Goal: Complete application form: Complete application form

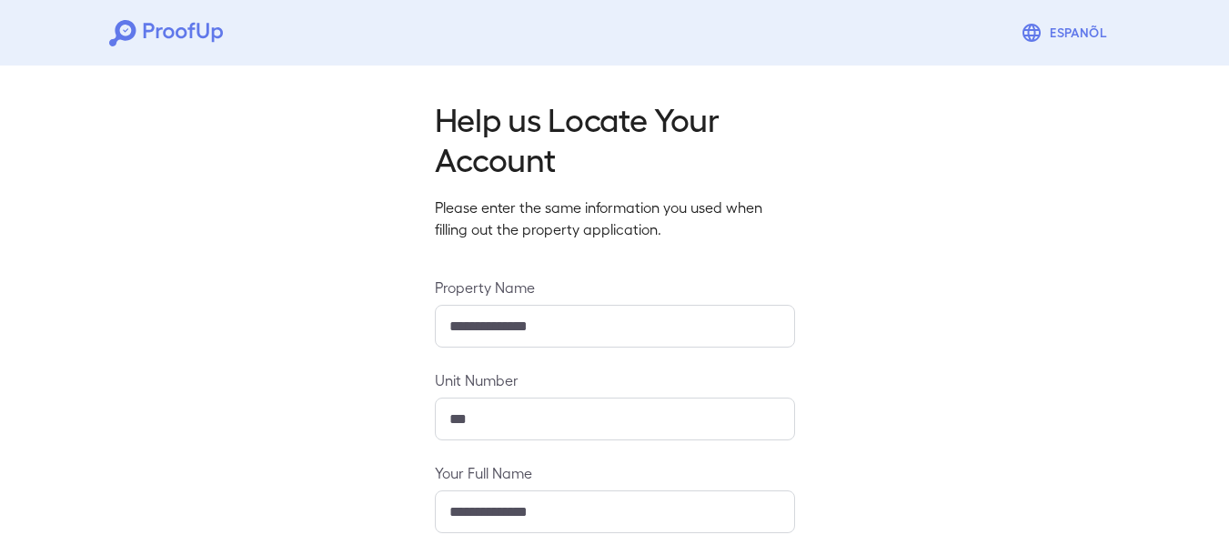
scroll to position [279, 0]
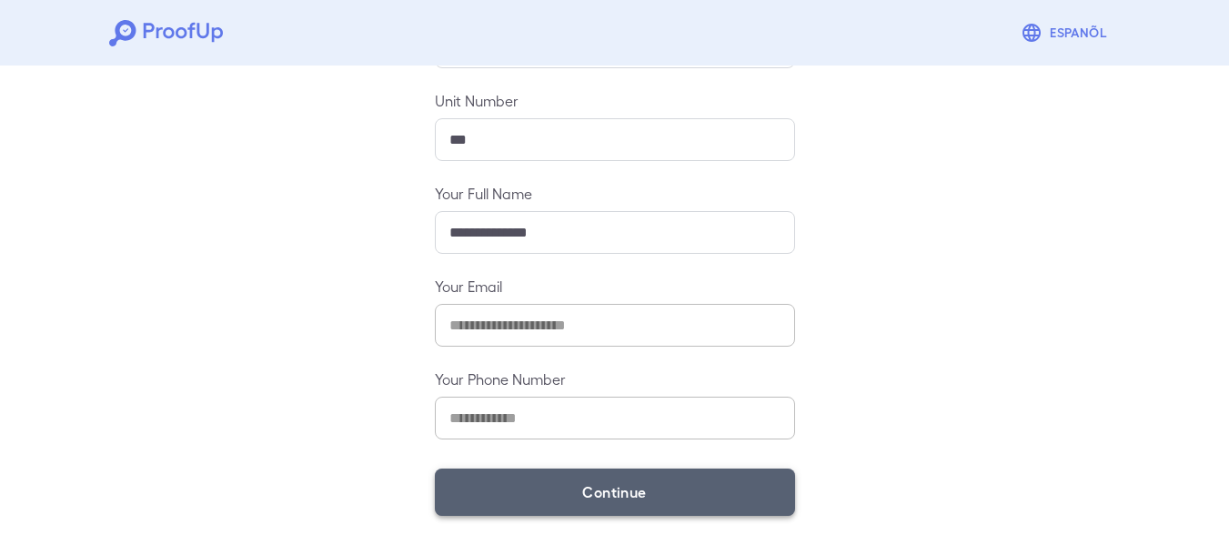
click at [633, 474] on button "Continue" at bounding box center [615, 491] width 360 height 47
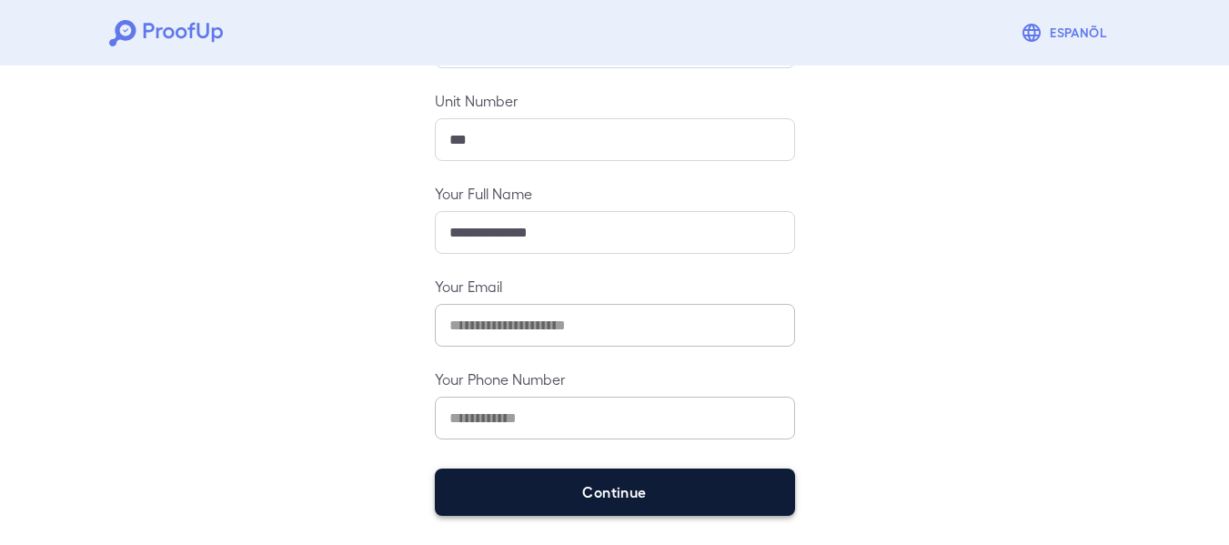
scroll to position [254, 0]
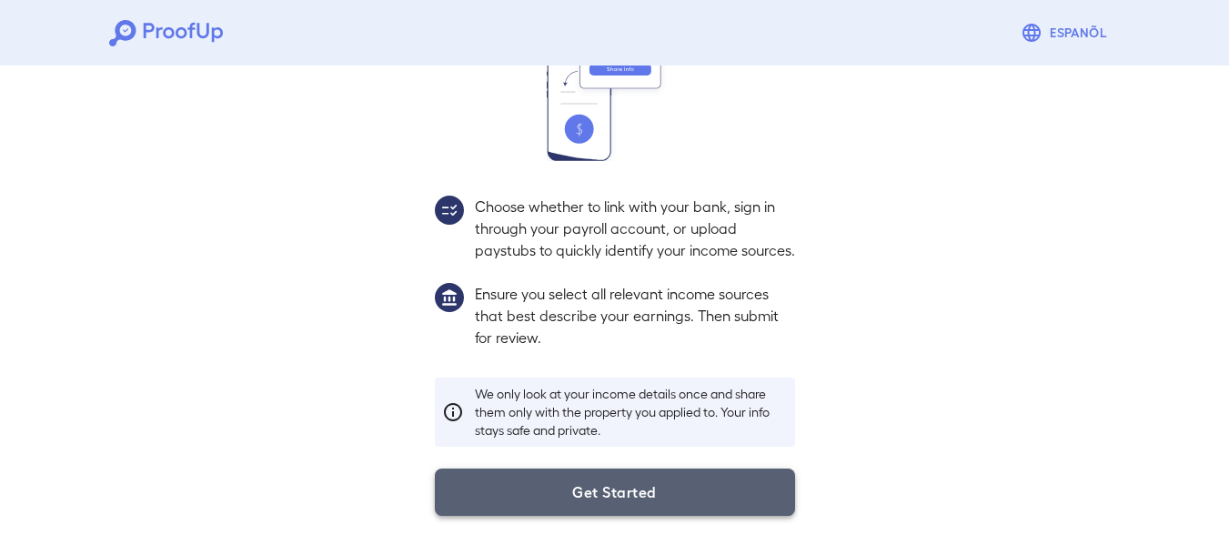
click at [664, 477] on button "Get Started" at bounding box center [615, 491] width 360 height 47
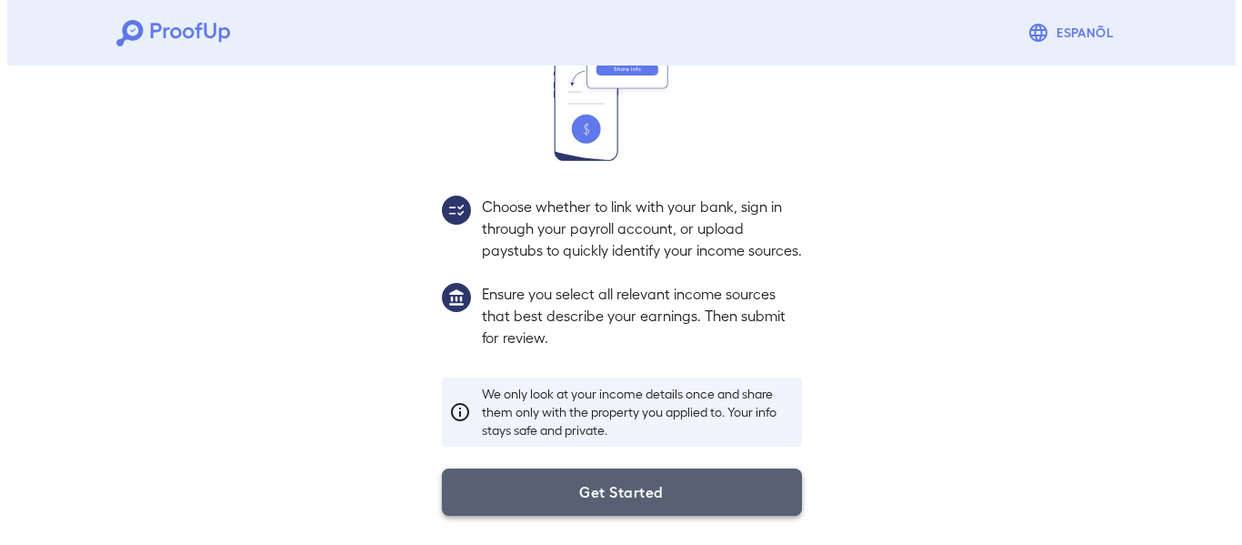
scroll to position [150, 0]
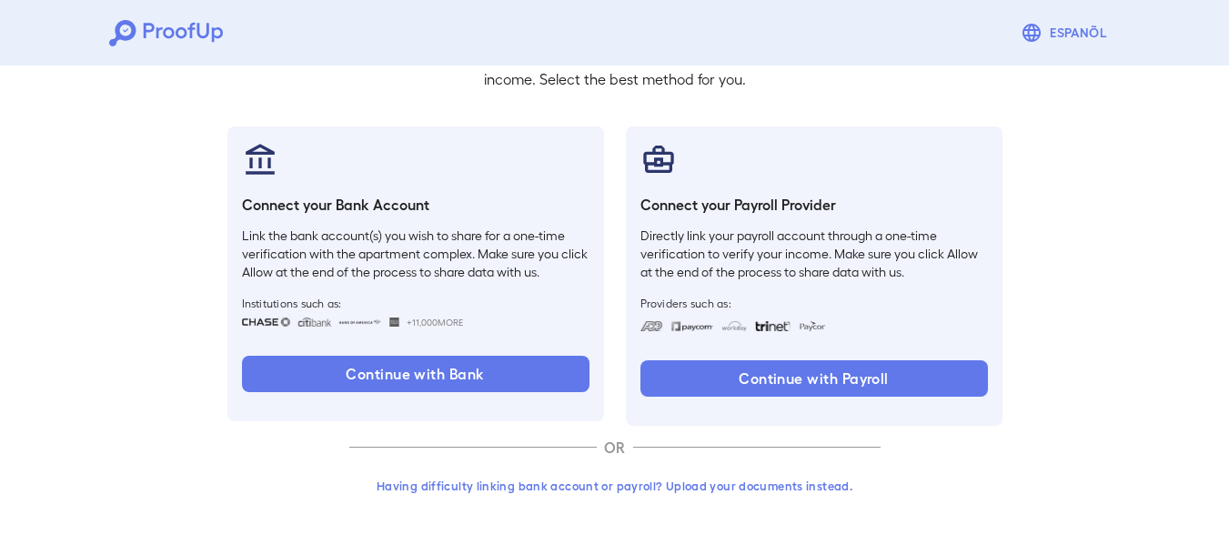
click at [628, 485] on button "Having difficulty linking bank account or payroll? Upload your documents instea…" at bounding box center [614, 485] width 531 height 33
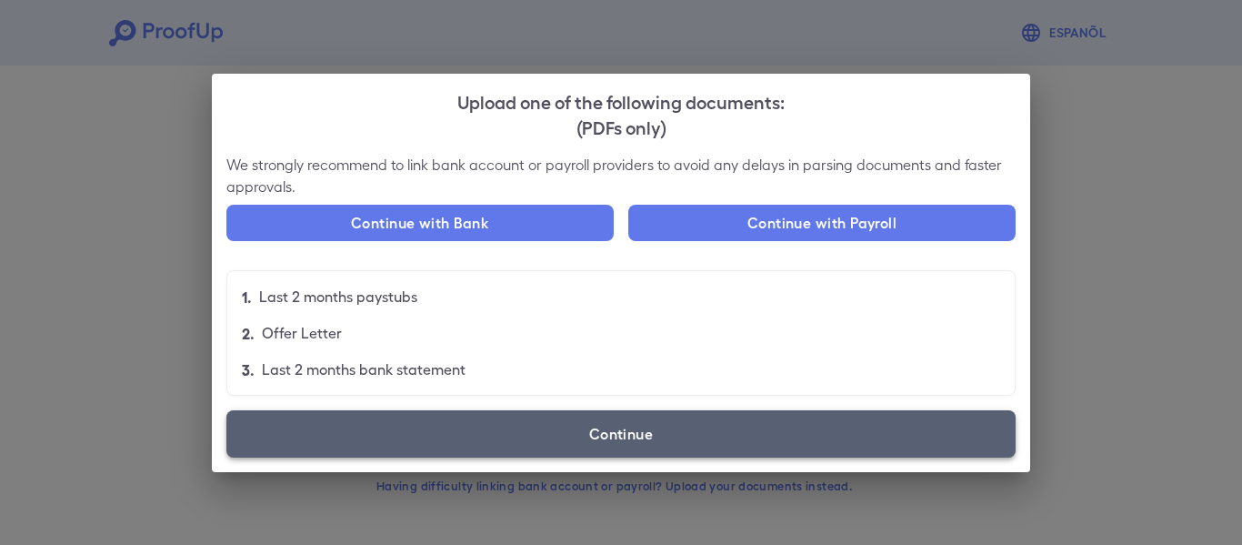
click at [475, 445] on label "Continue" at bounding box center [620, 433] width 789 height 47
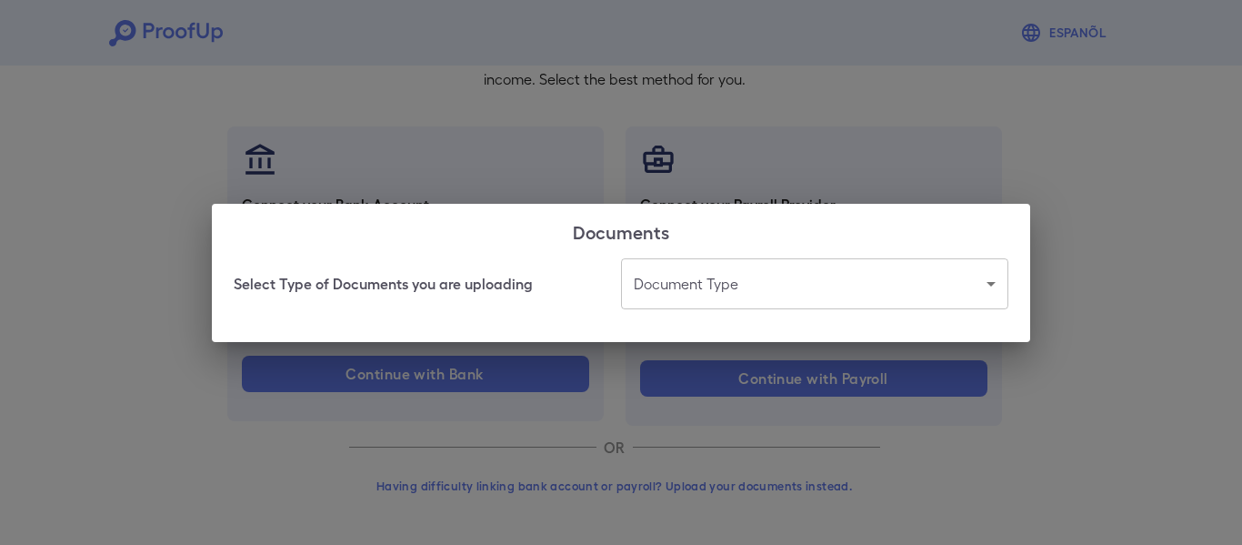
click at [688, 260] on body "Espanõl Go back How Would You Like to Verify Your Income? There are multiple wa…" at bounding box center [621, 197] width 1242 height 695
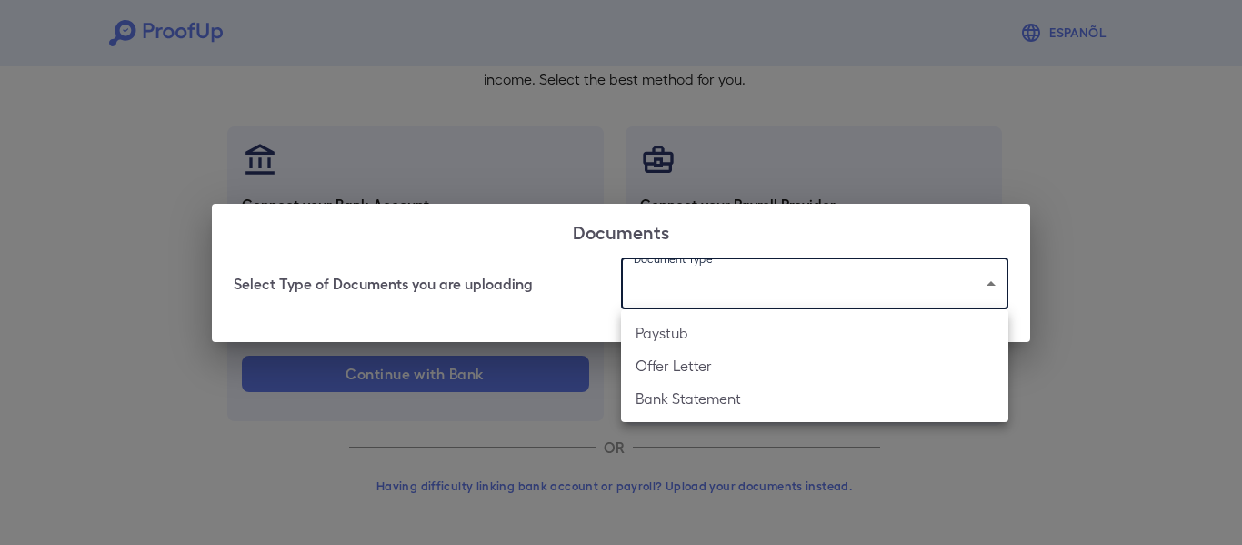
click at [724, 336] on li "Paystub" at bounding box center [814, 332] width 387 height 33
type input "*******"
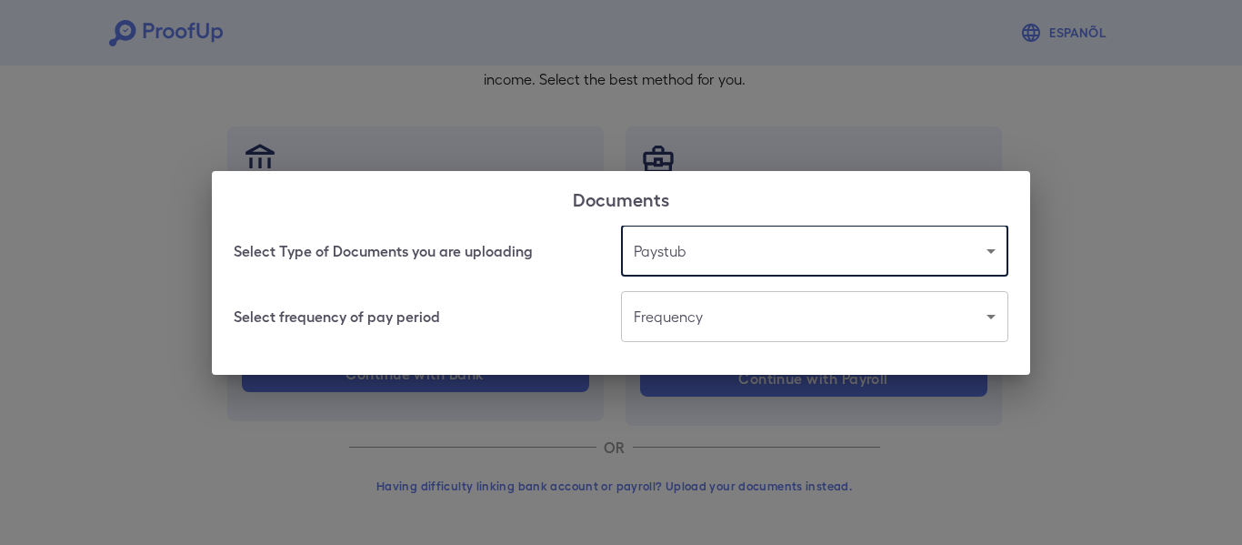
click at [690, 317] on body "Espanõl Go back How Would You Like to Verify Your Income? There are multiple wa…" at bounding box center [621, 197] width 1242 height 695
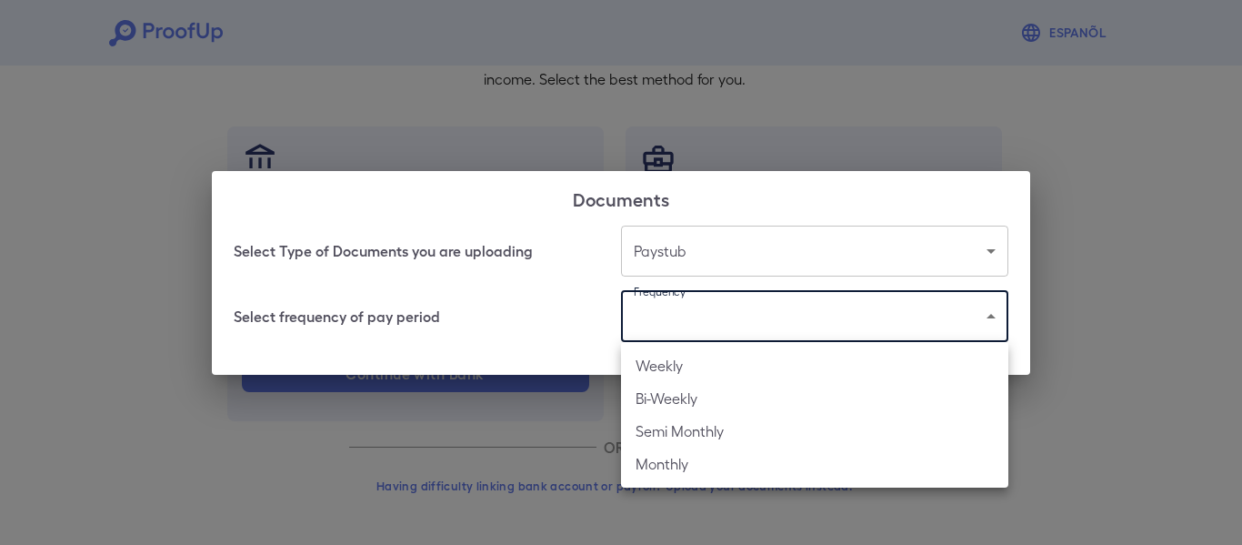
click at [696, 370] on li "Weekly" at bounding box center [814, 365] width 387 height 33
type input "******"
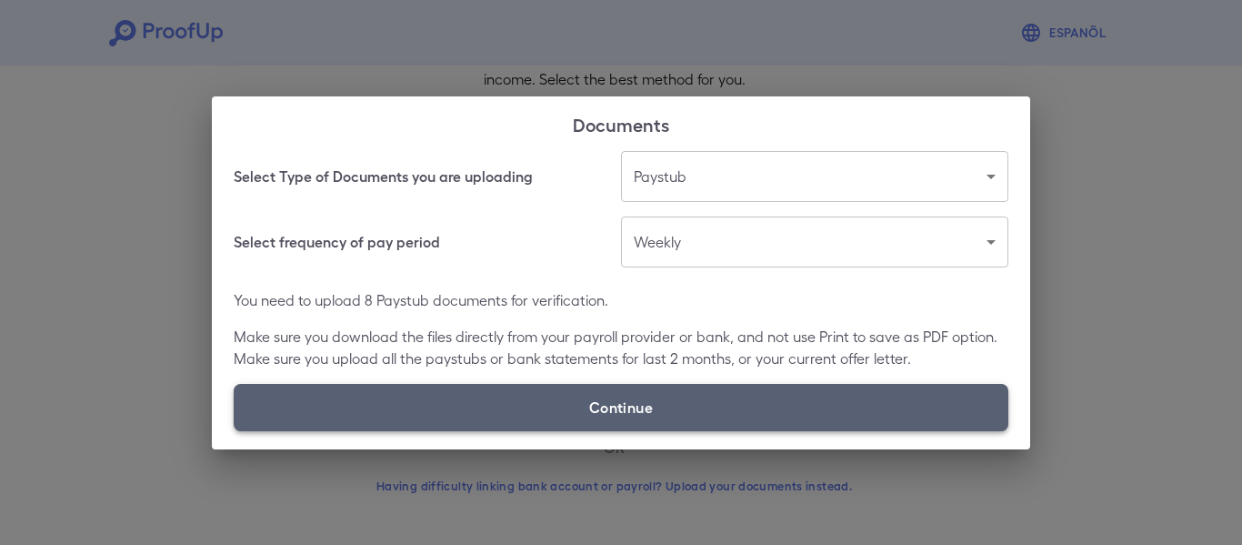
click at [745, 404] on label "Continue" at bounding box center [621, 407] width 775 height 47
click at [235, 430] on input "Continue" at bounding box center [234, 430] width 1 height 1
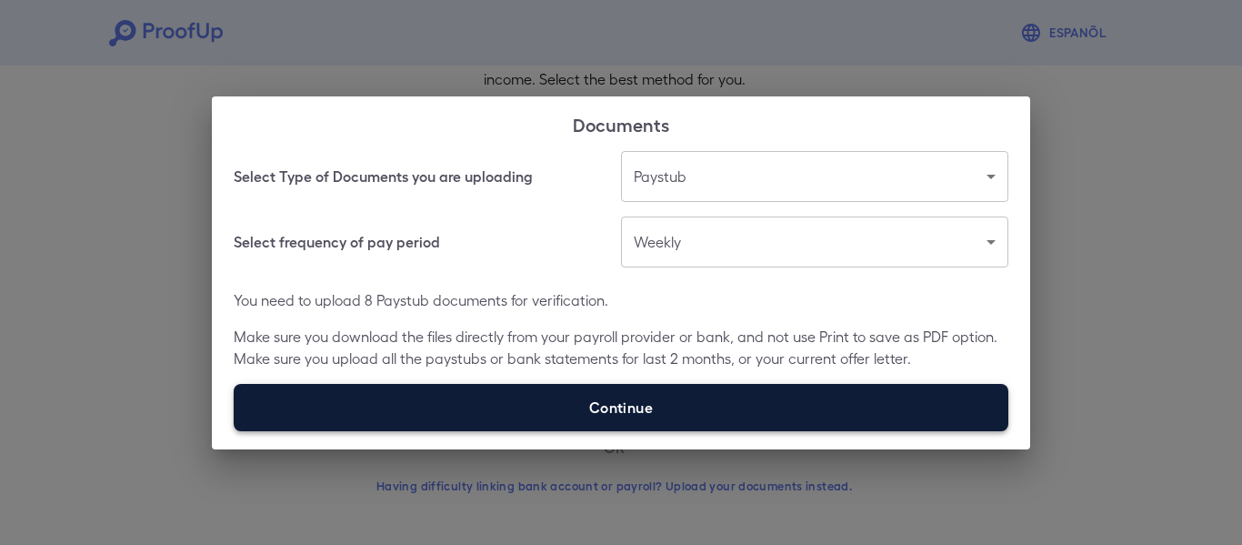
type input "**********"
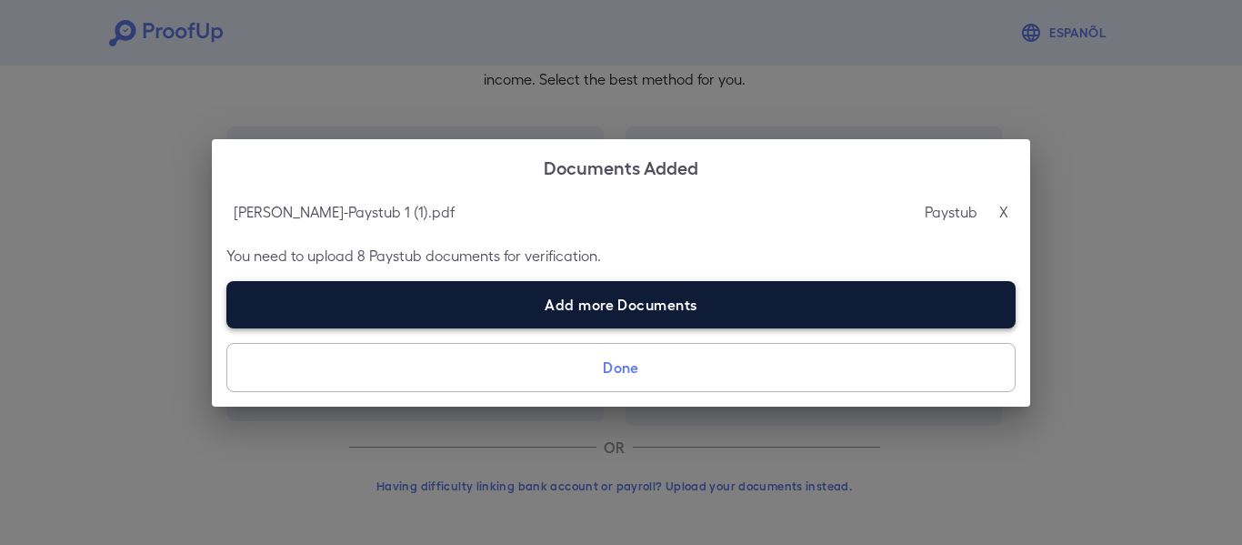
click at [569, 314] on label "Add more Documents" at bounding box center [620, 304] width 789 height 47
click at [227, 327] on input "Add more Documents" at bounding box center [226, 327] width 1 height 1
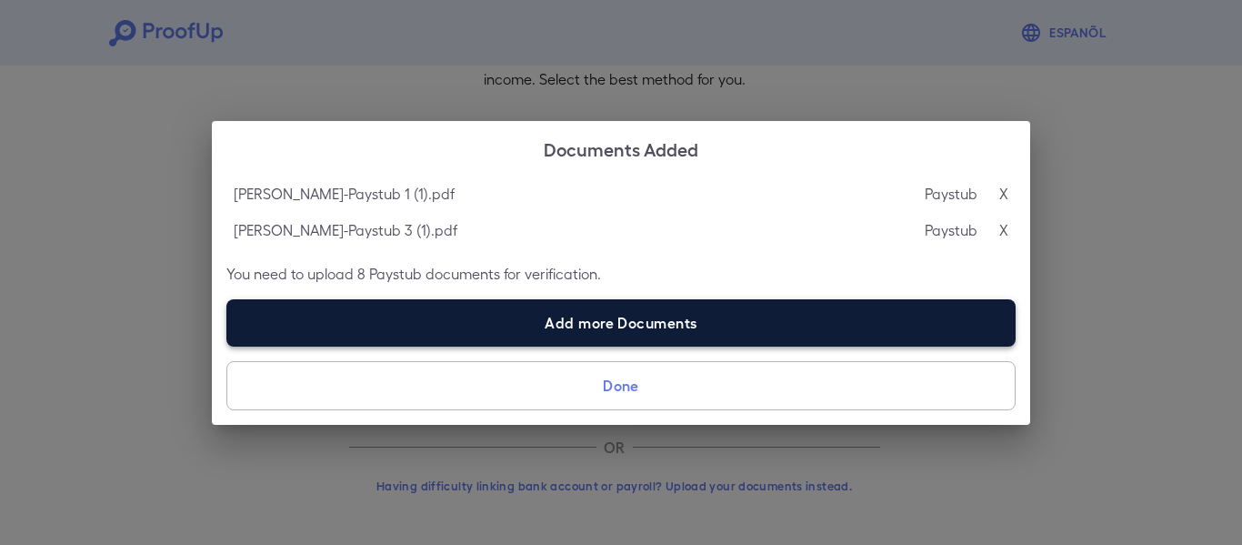
click at [605, 329] on label "Add more Documents" at bounding box center [620, 322] width 789 height 47
click at [227, 346] on input "Add more Documents" at bounding box center [226, 346] width 1 height 1
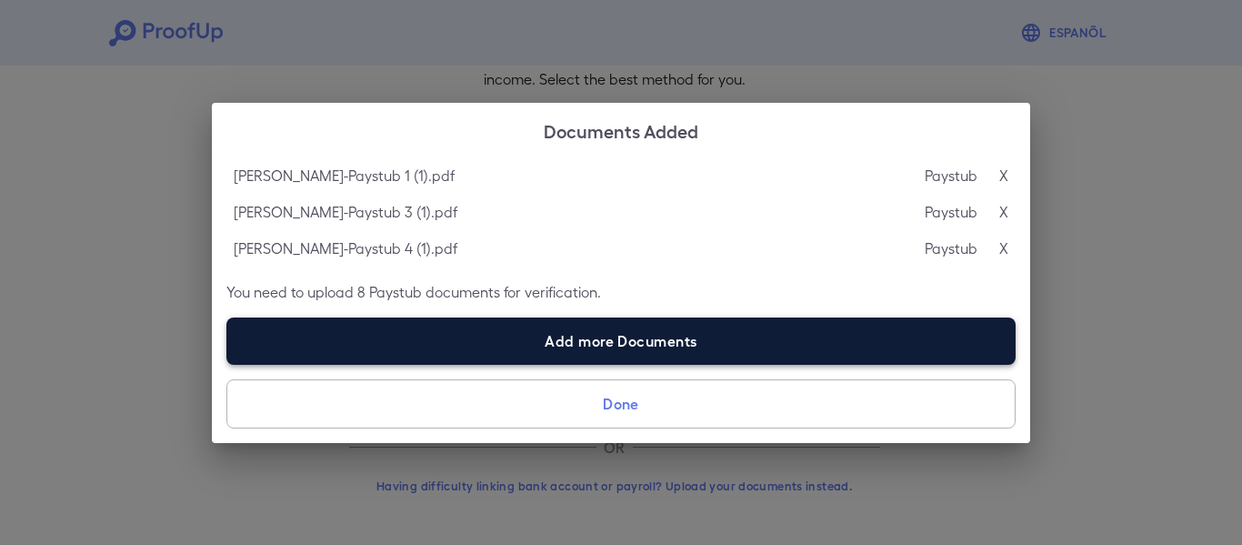
click at [586, 344] on label "Add more Documents" at bounding box center [620, 340] width 789 height 47
click at [227, 364] on input "Add more Documents" at bounding box center [226, 364] width 1 height 1
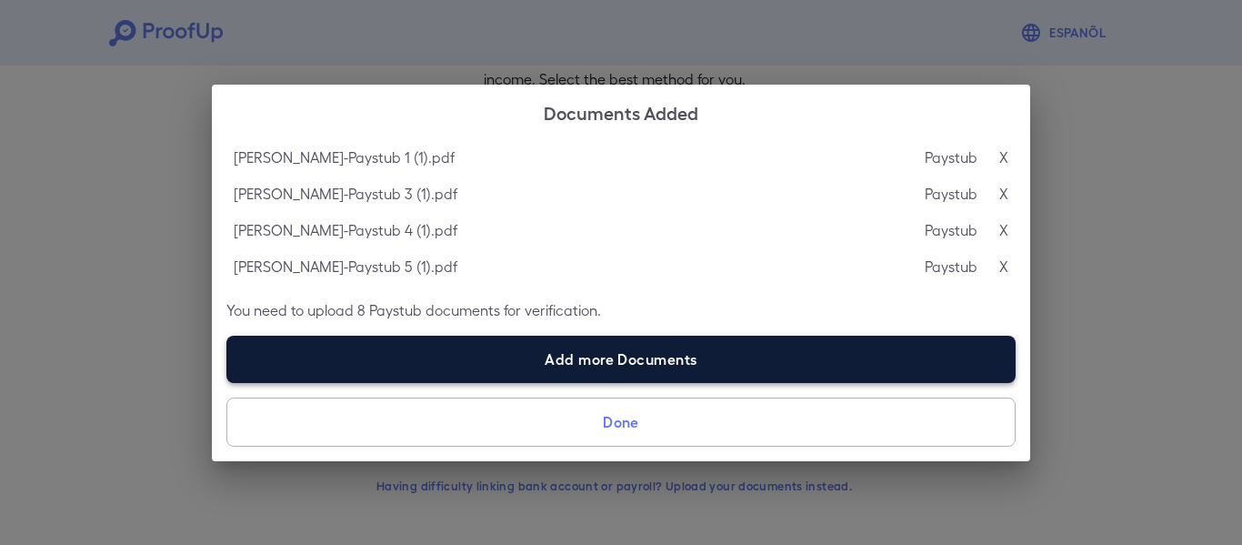
click at [625, 346] on label "Add more Documents" at bounding box center [620, 359] width 789 height 47
click at [227, 382] on input "Add more Documents" at bounding box center [226, 382] width 1 height 1
type input "**********"
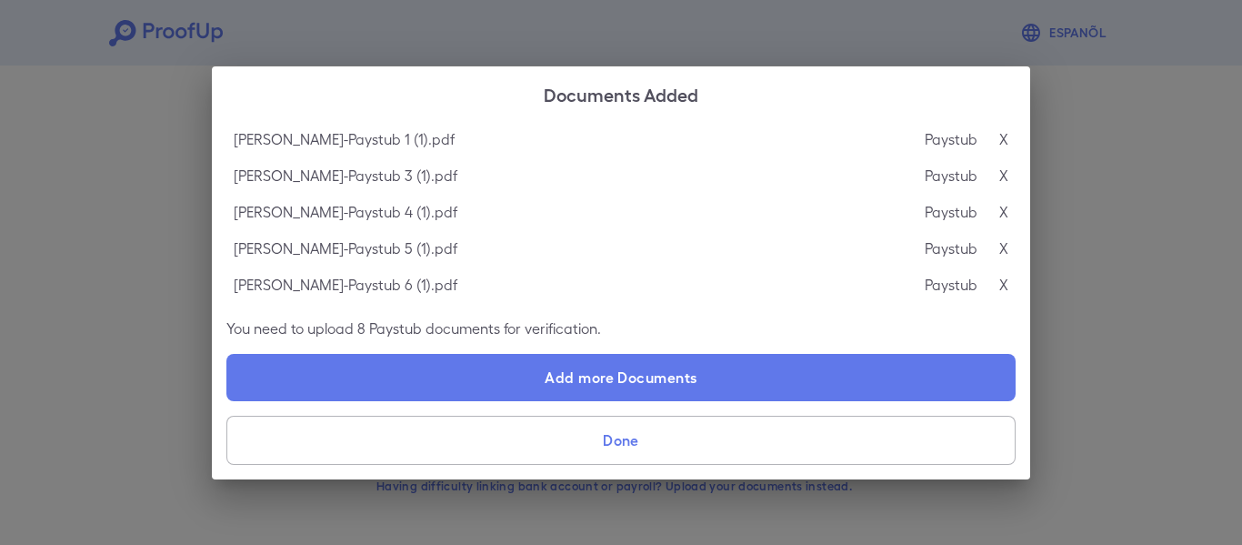
click at [622, 447] on button "Done" at bounding box center [620, 440] width 789 height 49
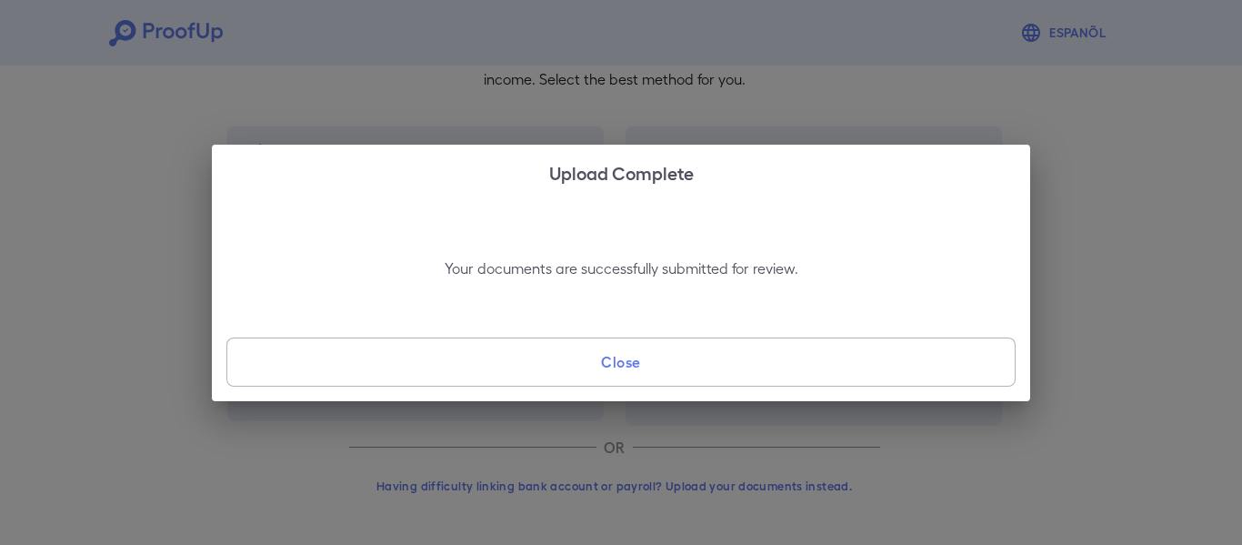
click at [613, 384] on button "Close" at bounding box center [620, 361] width 789 height 49
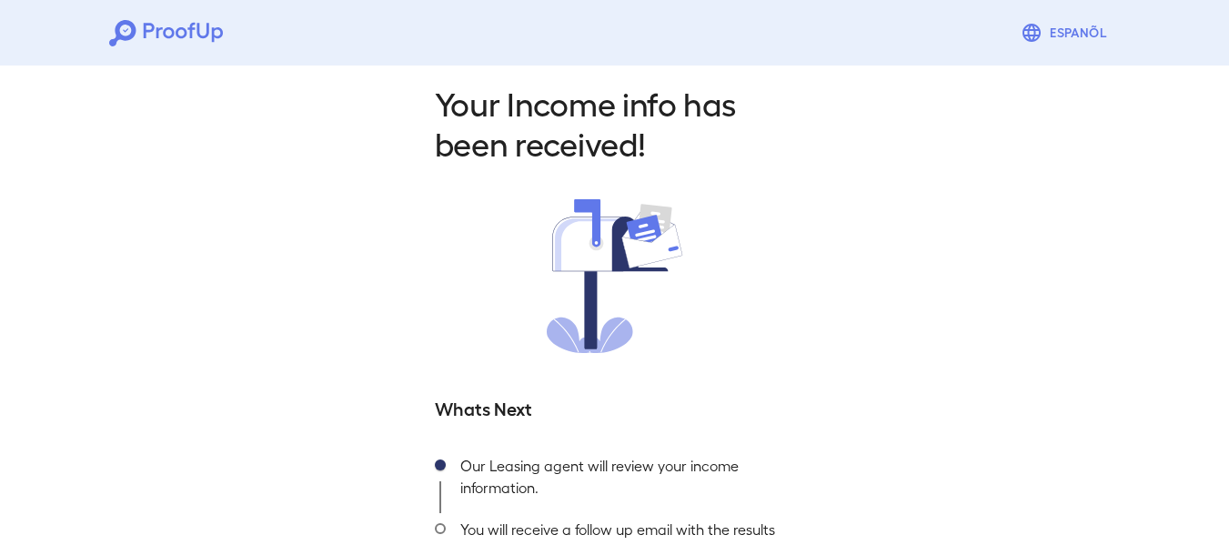
scroll to position [153, 0]
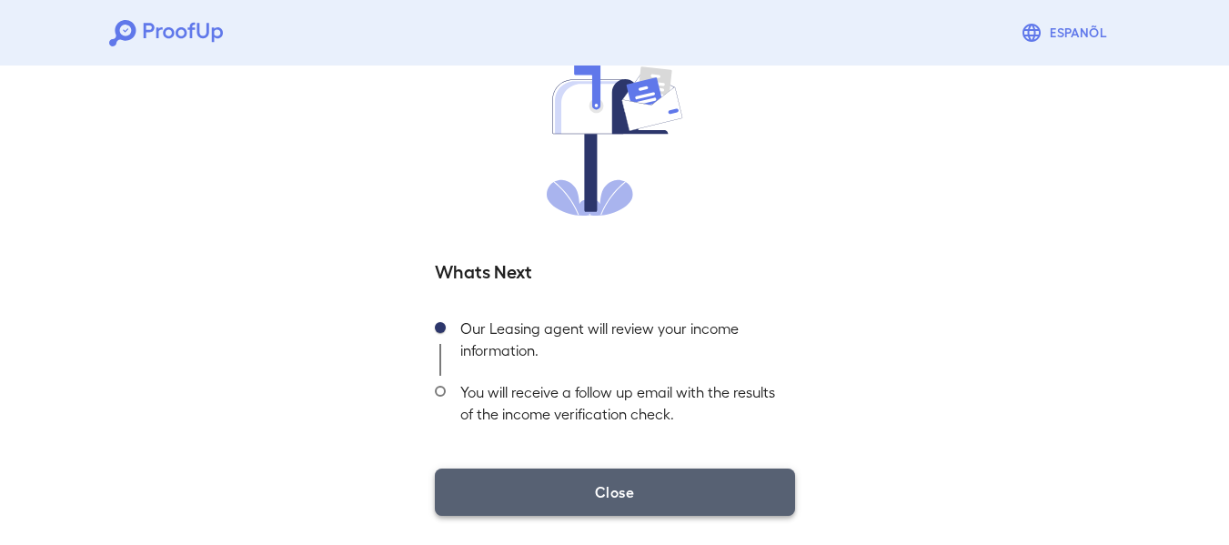
click at [674, 504] on button "Close" at bounding box center [615, 491] width 360 height 47
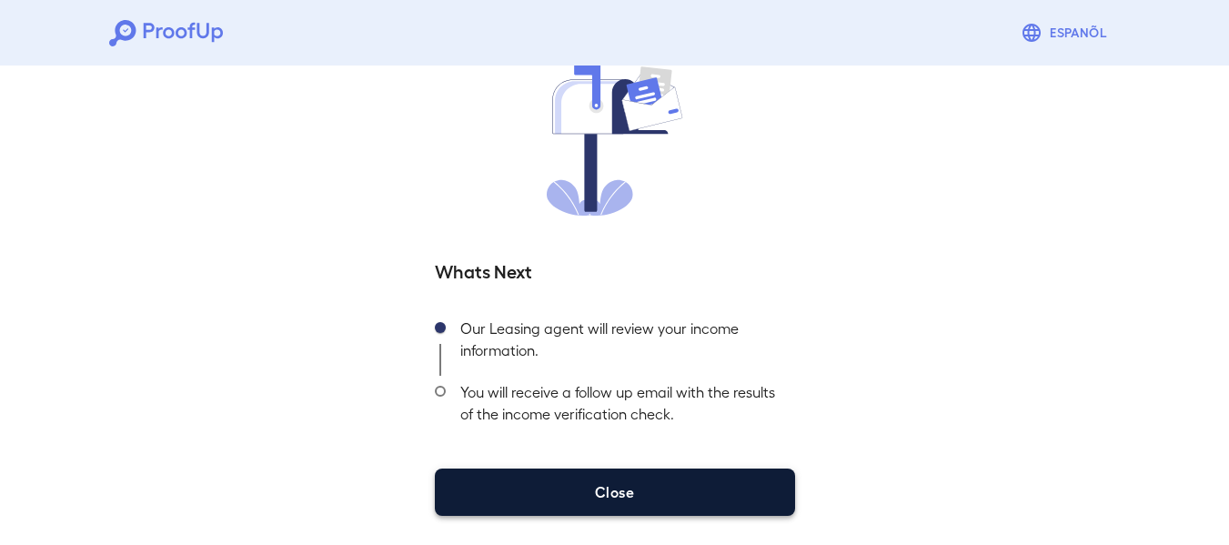
click at [674, 503] on button "Close" at bounding box center [615, 491] width 360 height 47
